Goal: Task Accomplishment & Management: Manage account settings

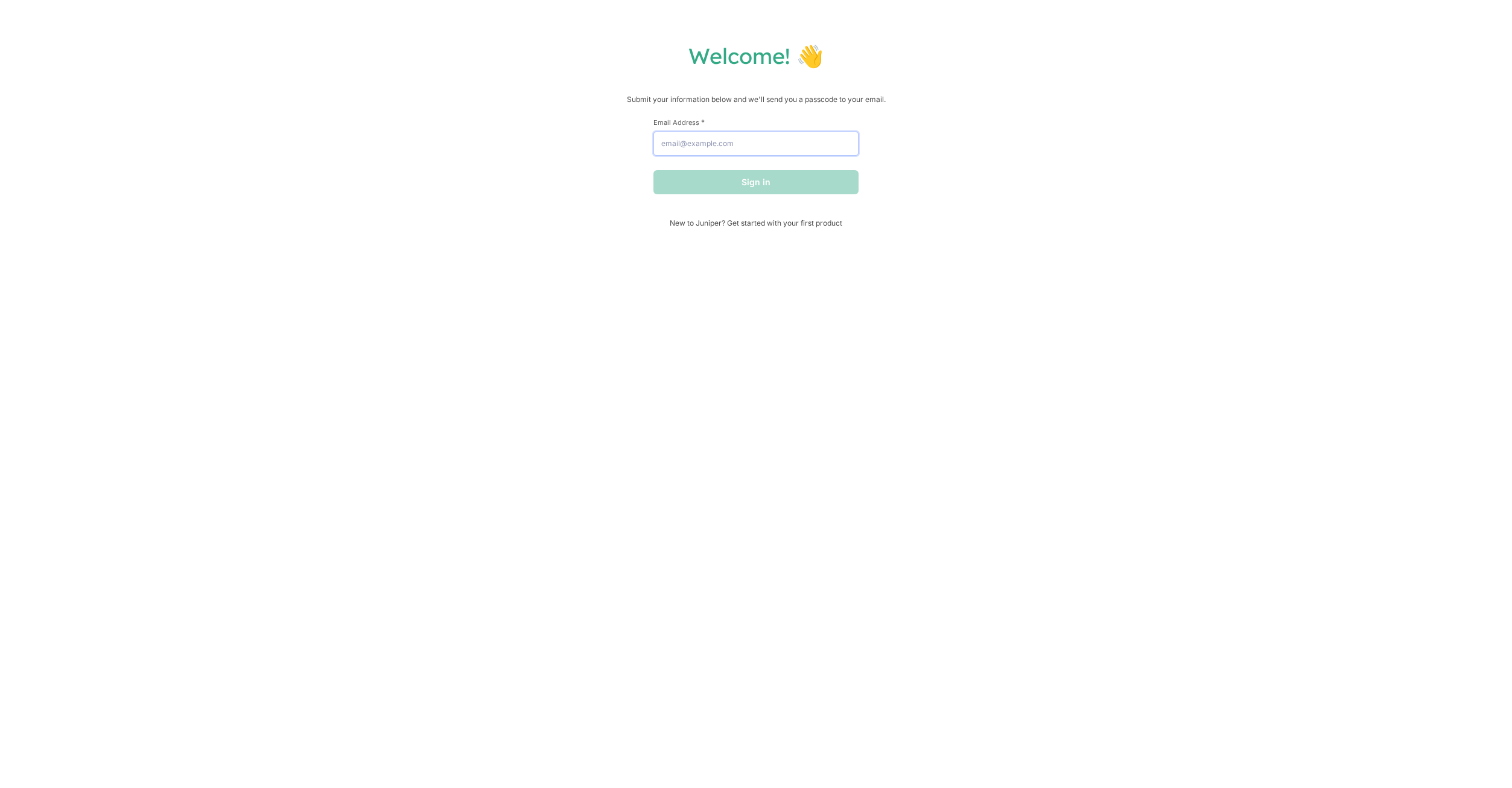
click at [684, 143] on input "Email Address *" at bounding box center [756, 143] width 205 height 24
type input "[EMAIL_ADDRESS][DOMAIN_NAME]"
click at [716, 187] on button "Sign in" at bounding box center [756, 181] width 205 height 24
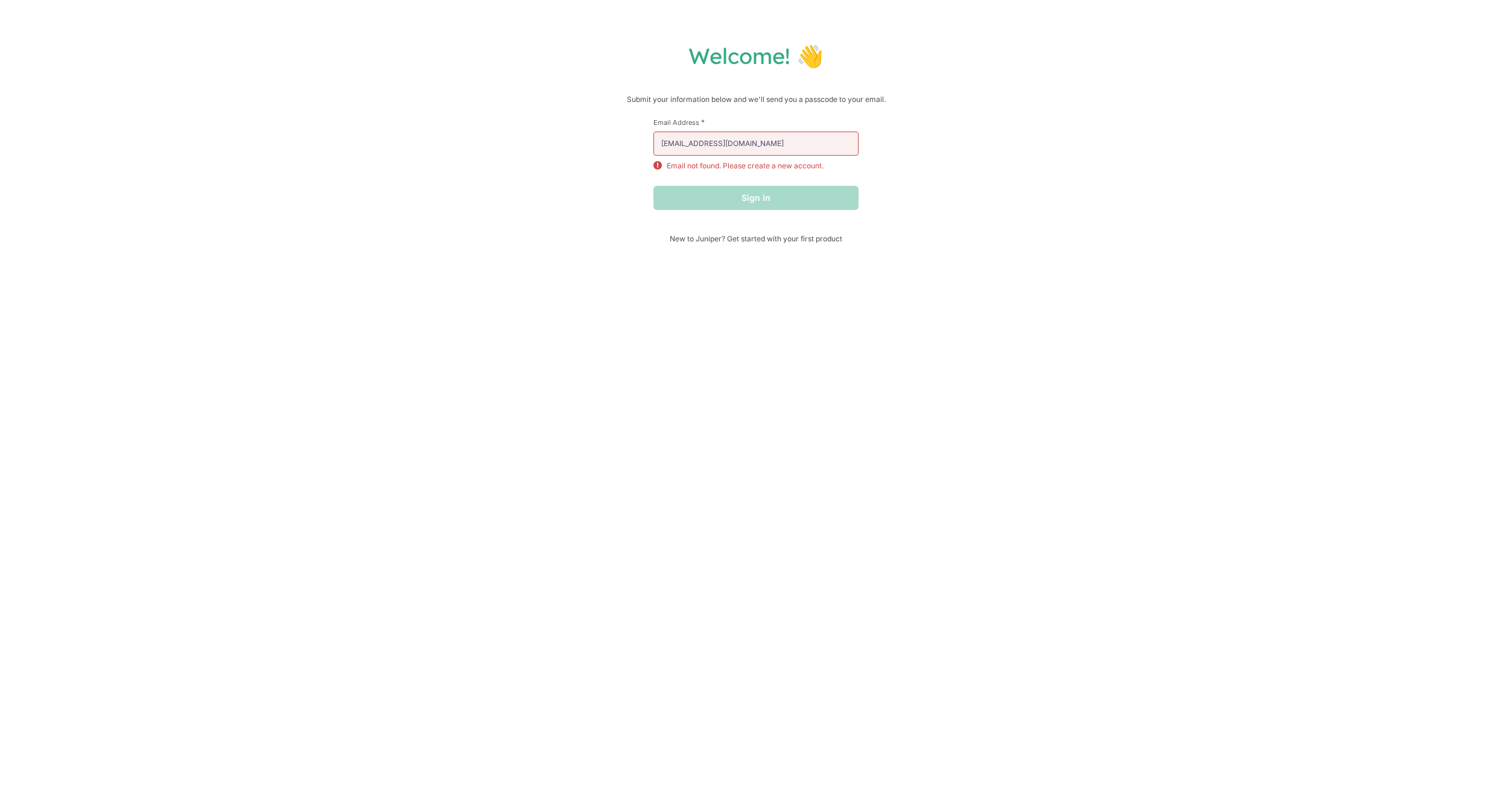
click at [690, 205] on div "Sign in" at bounding box center [756, 197] width 205 height 24
drag, startPoint x: 668, startPoint y: 167, endPoint x: 810, endPoint y: 168, distance: 142.0
click at [810, 168] on p "Email not found. Please create a new account." at bounding box center [745, 166] width 157 height 11
click at [832, 168] on div "Email not found. Please create a new account." at bounding box center [756, 166] width 205 height 11
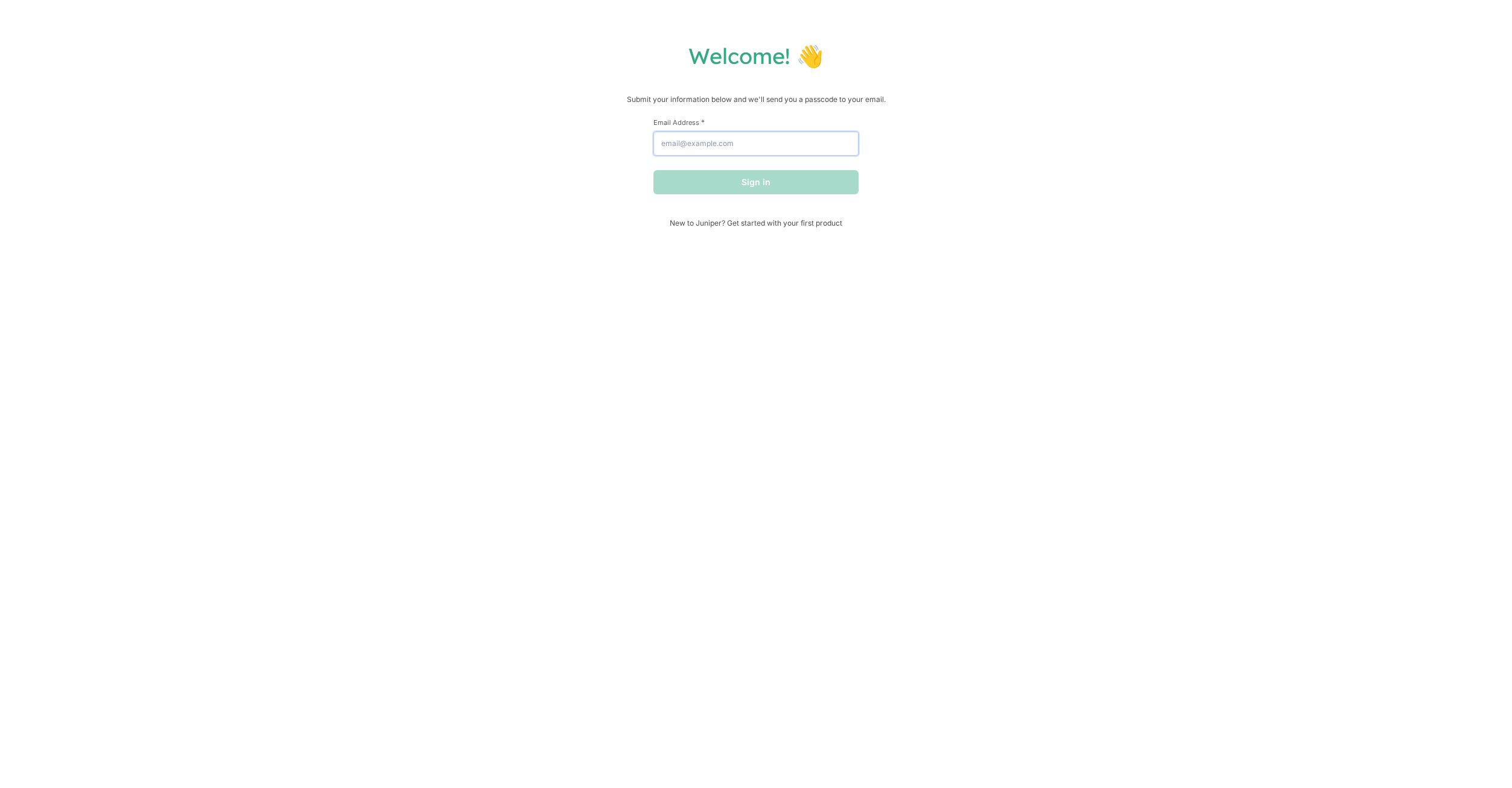
click at [673, 137] on input "Email Address *" at bounding box center [756, 143] width 205 height 24
type input "[EMAIL_ADDRESS][DOMAIN_NAME]"
click at [704, 188] on button "Sign in" at bounding box center [756, 181] width 205 height 24
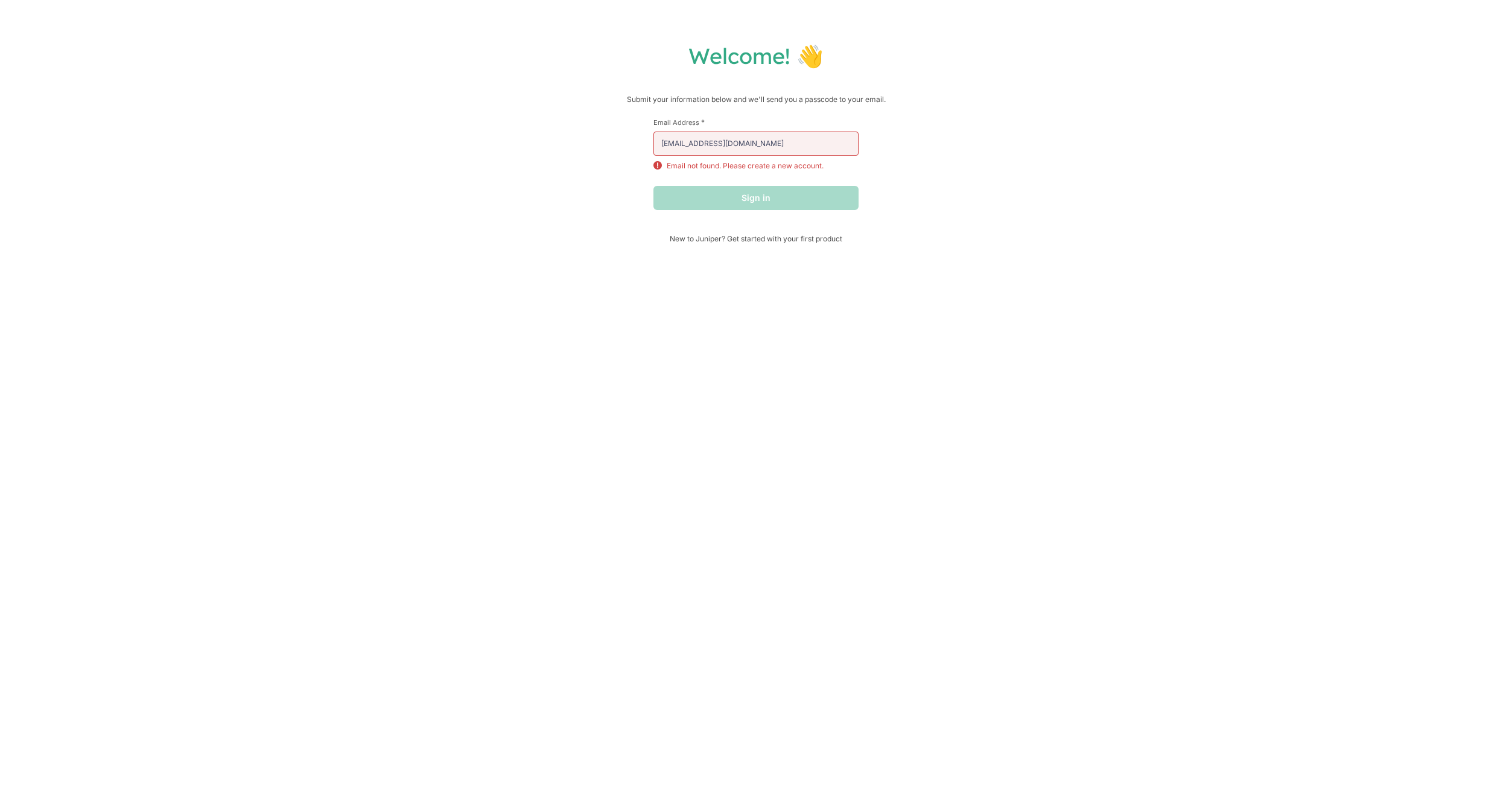
click at [688, 207] on div "Sign in" at bounding box center [756, 197] width 205 height 24
click at [688, 204] on div "Sign in" at bounding box center [756, 197] width 205 height 24
click at [502, 134] on div "Welcome! 👋 Submit your information below and we'll send you a passcode to your …" at bounding box center [755, 143] width 1488 height 201
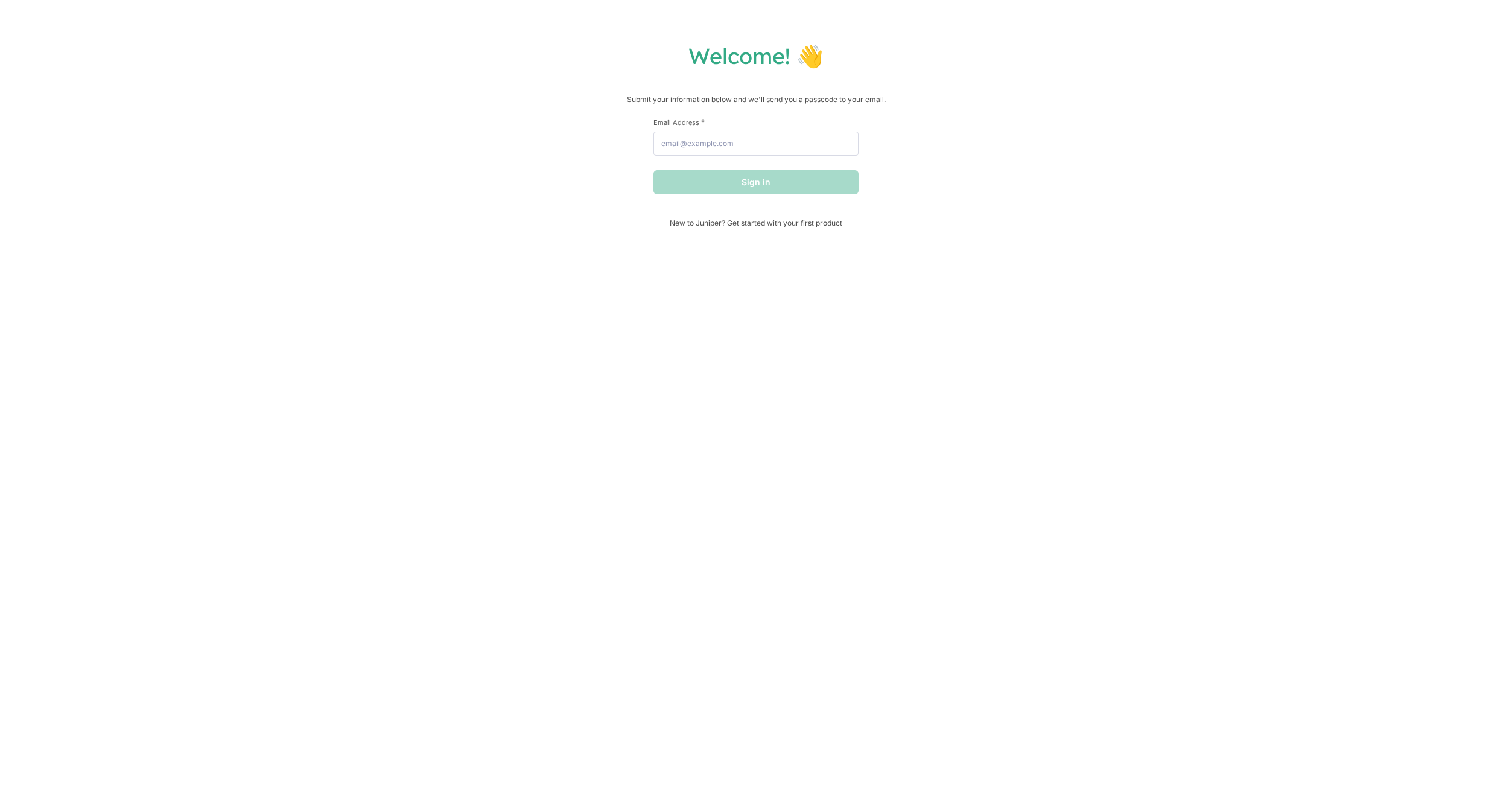
click at [688, 130] on div "Email Address *" at bounding box center [756, 136] width 205 height 38
click at [690, 139] on input "Email Address *" at bounding box center [756, 143] width 205 height 24
type input "[EMAIL_ADDRESS][DOMAIN_NAME]"
click at [669, 143] on input "[EMAIL_ADDRESS][DOMAIN_NAME]" at bounding box center [756, 143] width 205 height 24
click at [747, 183] on button "Sign in" at bounding box center [756, 181] width 205 height 24
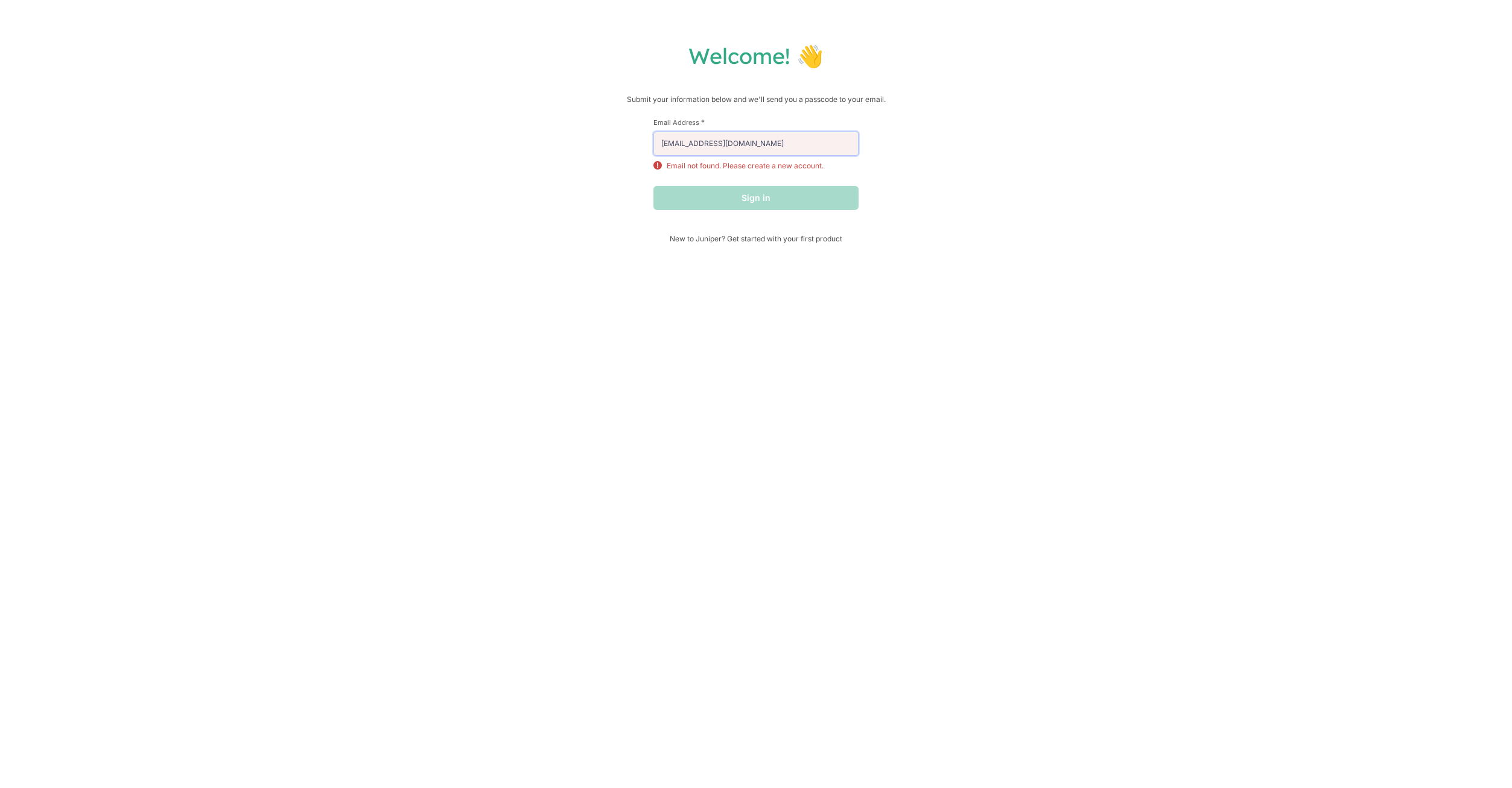
drag, startPoint x: 762, startPoint y: 148, endPoint x: 642, endPoint y: 157, distance: 120.3
click at [642, 153] on div "Welcome! 👋 Submit your information below and we'll send you a passcode to your …" at bounding box center [755, 143] width 1488 height 201
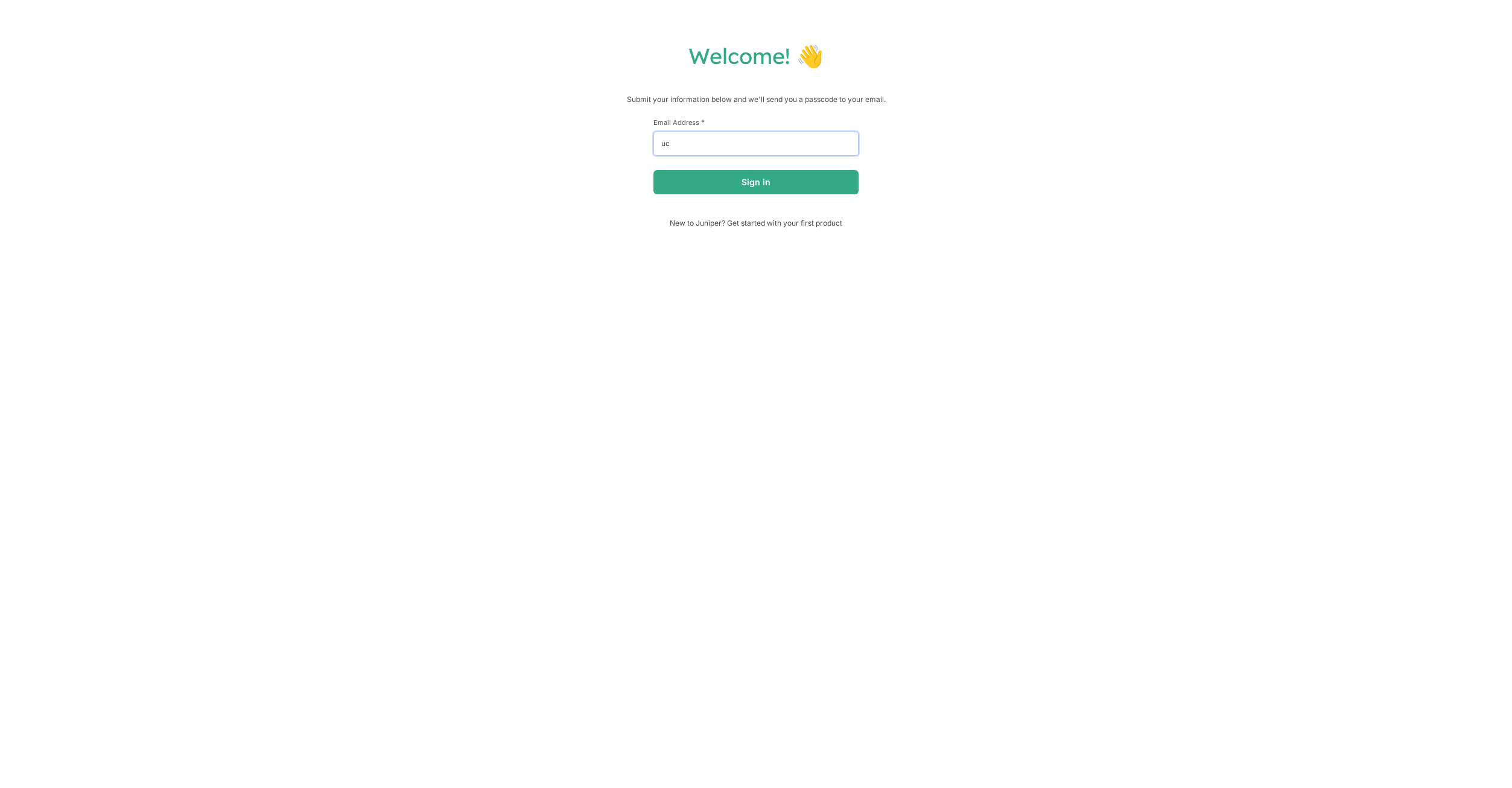
type input "u"
click at [768, 144] on input "uchiashisui563" at bounding box center [756, 143] width 205 height 24
type input "[EMAIL_ADDRESS][DOMAIN_NAME]"
click at [783, 187] on button "Sign in" at bounding box center [756, 181] width 205 height 24
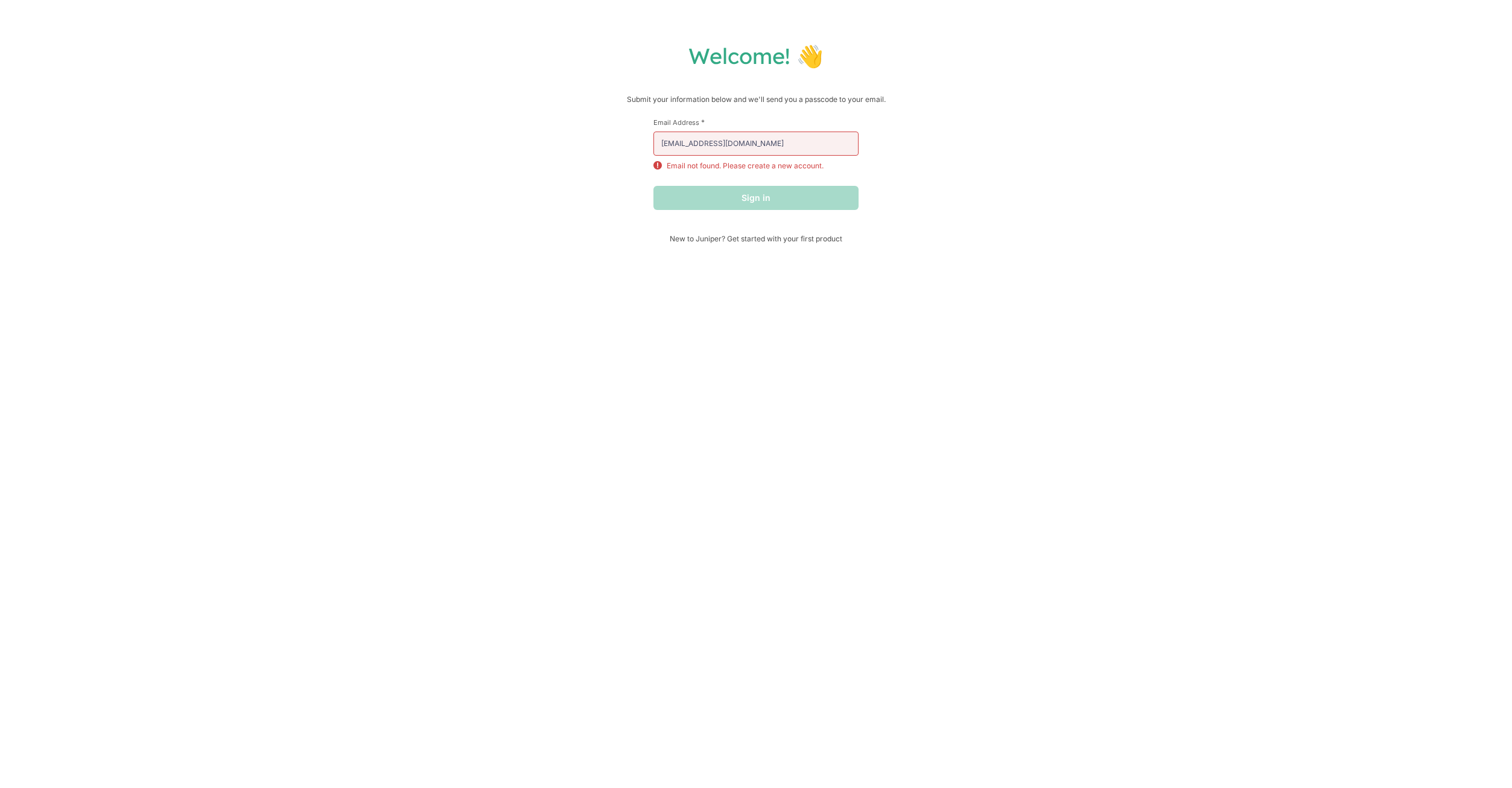
click at [786, 195] on div "Sign in" at bounding box center [756, 197] width 205 height 24
drag, startPoint x: 786, startPoint y: 195, endPoint x: 791, endPoint y: 204, distance: 10.3
click at [787, 197] on div "Sign in" at bounding box center [756, 197] width 205 height 24
click at [651, 206] on div "Welcome! 👋 Submit your information below and we'll send you a passcode to your …" at bounding box center [755, 143] width 1488 height 201
